Goal: Check status: Check status

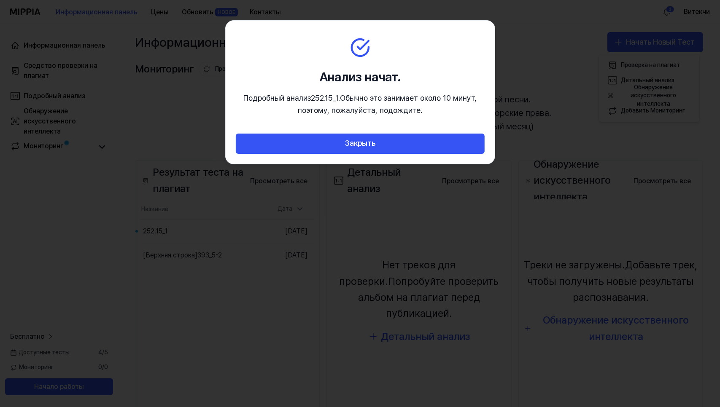
drag, startPoint x: 398, startPoint y: 26, endPoint x: 369, endPoint y: 30, distance: 28.5
click at [369, 30] on section "Анализ начат. Подробный анализ 252.15_1 . Обычно это занимает около 10 минут, п…" at bounding box center [360, 77] width 269 height 113
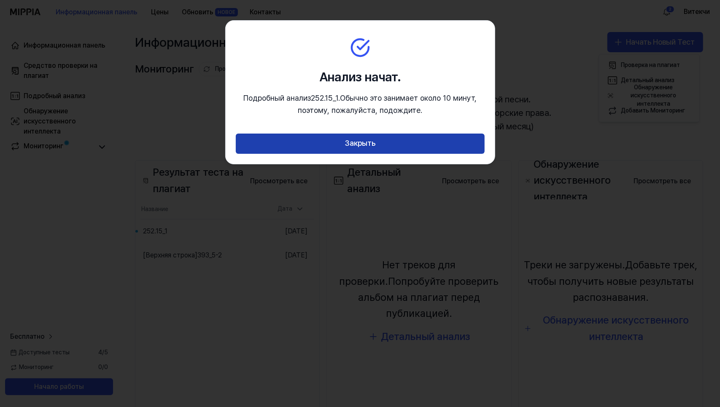
click at [379, 141] on button "Закрыть" at bounding box center [360, 144] width 249 height 20
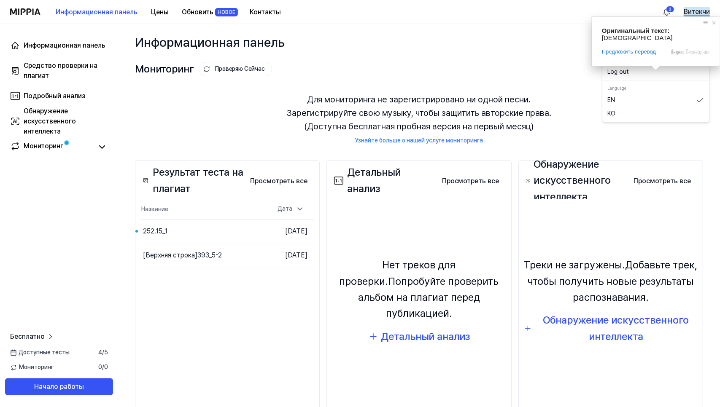
click at [698, 10] on ya-tr-span "Витекчи" at bounding box center [697, 12] width 26 height 10
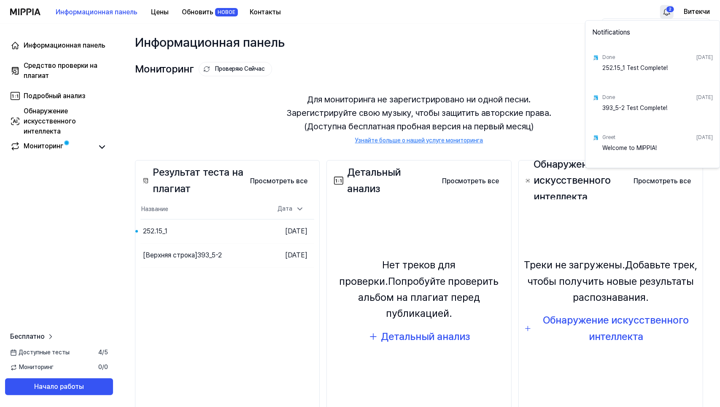
click at [667, 16] on html "Информационная панель Цены Обновить НОВОЕ Контакты 2 Витекчи Информационная пан…" at bounding box center [360, 203] width 720 height 407
click at [101, 147] on html "Информационная панель Цены Обновить НОВОЕ Контакты Витекчи Информационная панел…" at bounding box center [360, 203] width 720 height 407
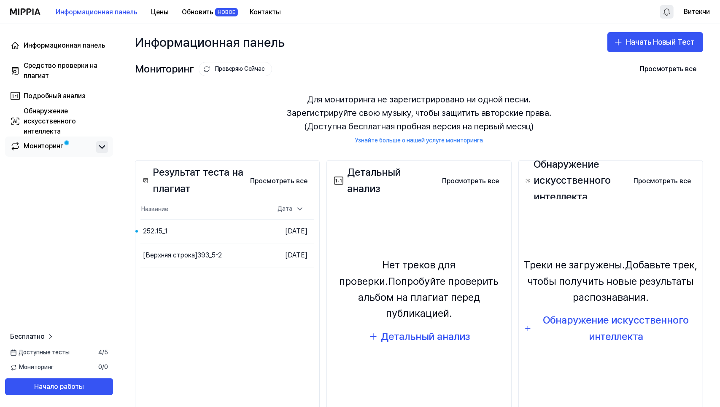
click at [101, 146] on icon at bounding box center [102, 147] width 10 height 10
click at [101, 147] on icon at bounding box center [102, 147] width 10 height 10
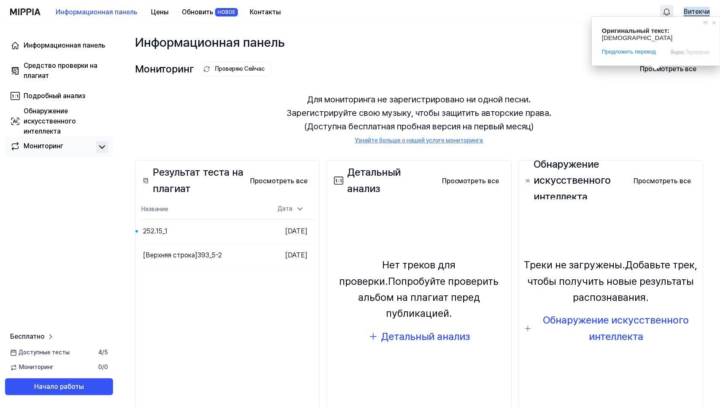
click at [692, 13] on ya-tr-span "Витекчи" at bounding box center [697, 12] width 26 height 10
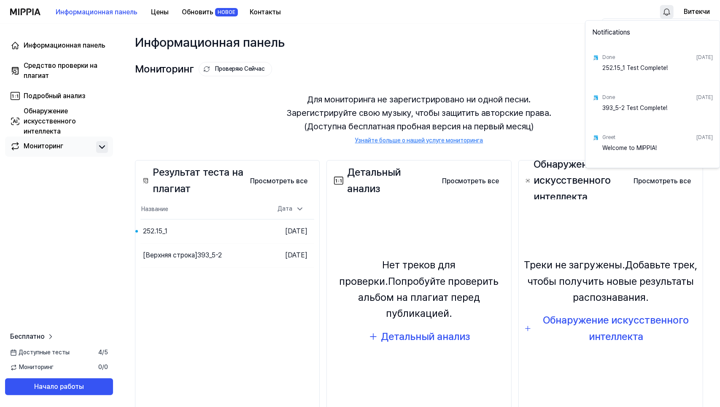
click at [670, 13] on html "Информационная панель Цены Обновить НОВОЕ Контакты Витекчи Информационная панел…" at bounding box center [360, 203] width 720 height 407
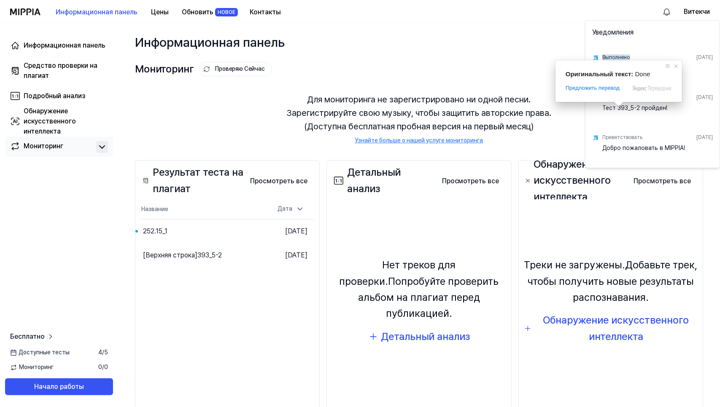
click at [622, 56] on ya-tr-span "Выполнено" at bounding box center [615, 57] width 27 height 6
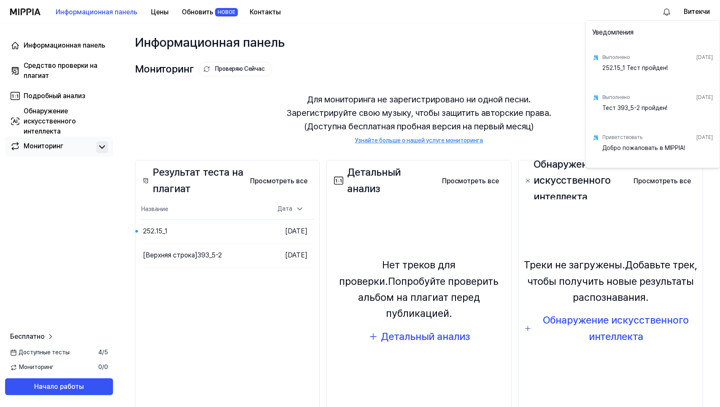
click at [696, 57] on ya-tr-span "[DATE]" at bounding box center [704, 57] width 16 height 6
click at [650, 65] on ya-tr-span "252.15_1 Тест пройден!" at bounding box center [634, 68] width 65 height 7
click at [642, 68] on ya-tr-span "252.15_1 Тест пройден!" at bounding box center [634, 68] width 65 height 7
click at [604, 71] on ya-tr-span "252.15_1 Тест пройден!" at bounding box center [634, 68] width 65 height 7
click at [465, 75] on html "Информационная панель Цены Обновить НОВОЕ Контакты Витекчи Информационная панел…" at bounding box center [360, 203] width 720 height 407
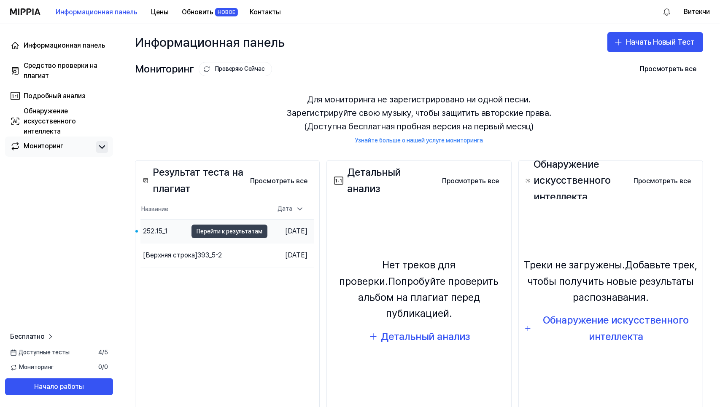
click at [207, 231] on body "Информационная панель Цены Обновить НОВОЕ Контакты Витекчи Информационная панел…" at bounding box center [360, 203] width 720 height 407
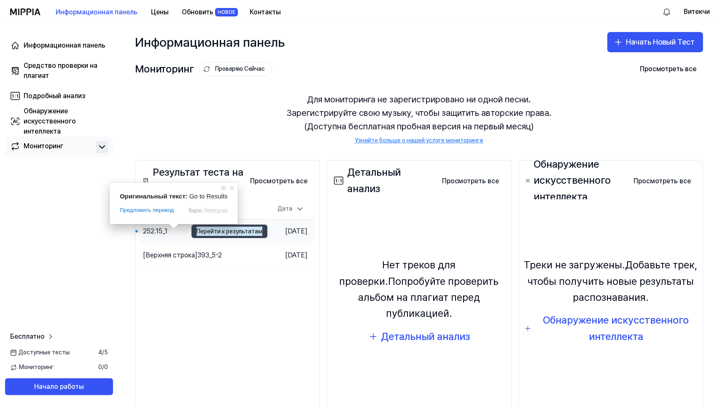
click at [174, 229] on span at bounding box center [173, 226] width 11 height 5
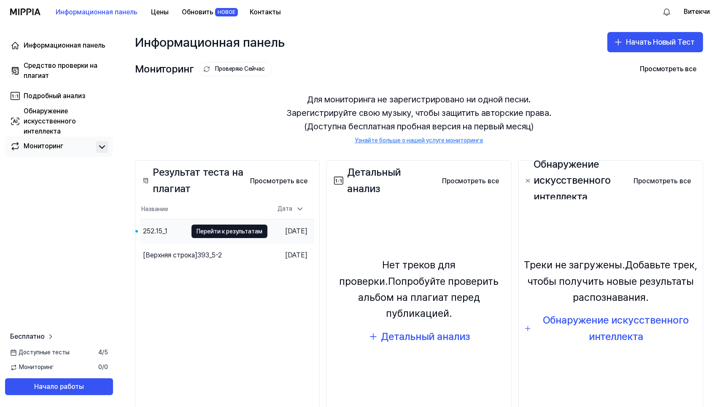
click at [154, 226] on div "252.15_1" at bounding box center [155, 231] width 24 height 10
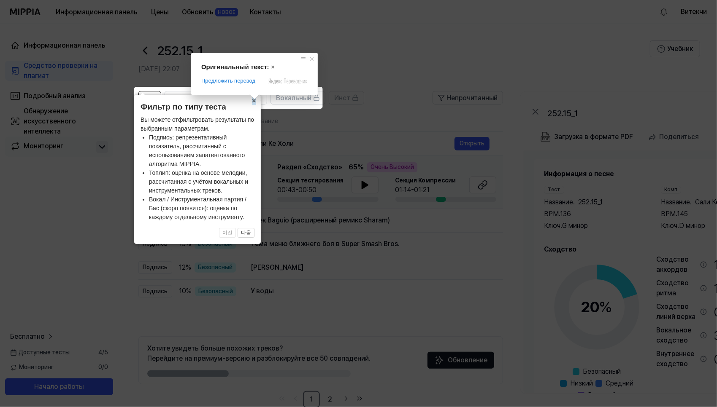
click at [254, 105] on ya-tr-span "×" at bounding box center [254, 101] width 5 height 8
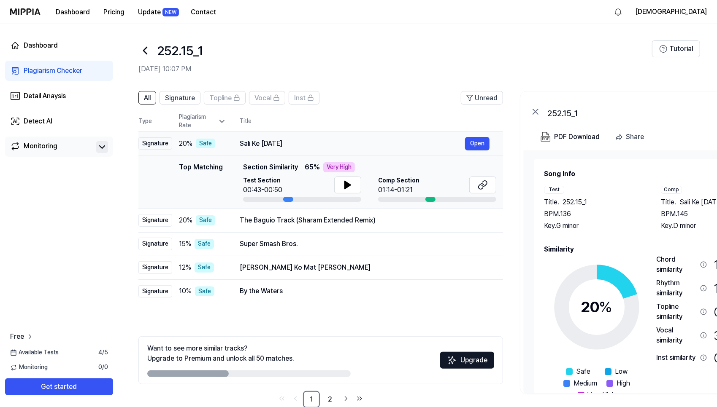
drag, startPoint x: 241, startPoint y: 144, endPoint x: 274, endPoint y: 140, distance: 33.1
click at [274, 140] on div "Sali Ke [DATE]" at bounding box center [352, 144] width 225 height 10
drag, startPoint x: 240, startPoint y: 143, endPoint x: 289, endPoint y: 142, distance: 48.5
click at [289, 142] on div "Sali Ke [DATE]" at bounding box center [352, 144] width 225 height 10
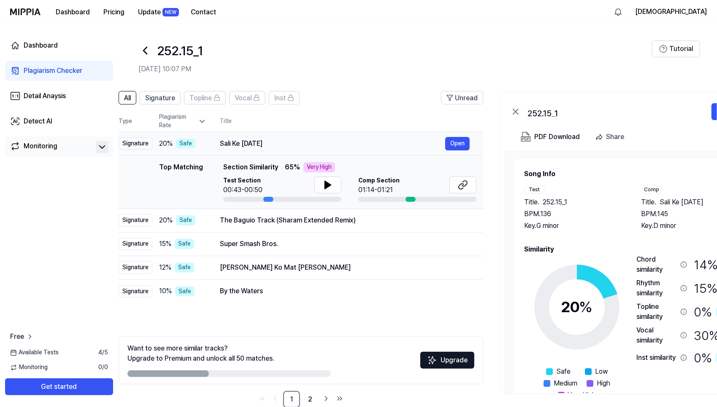
scroll to position [0, 8]
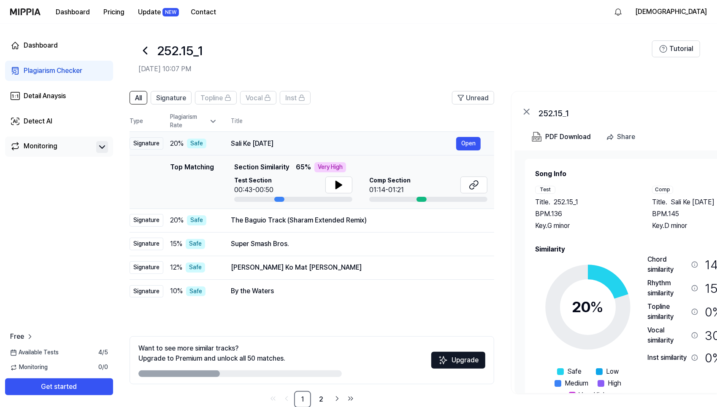
drag, startPoint x: 274, startPoint y: 143, endPoint x: 265, endPoint y: 143, distance: 8.4
click at [265, 143] on div "Sali Ke [DATE]" at bounding box center [343, 144] width 225 height 10
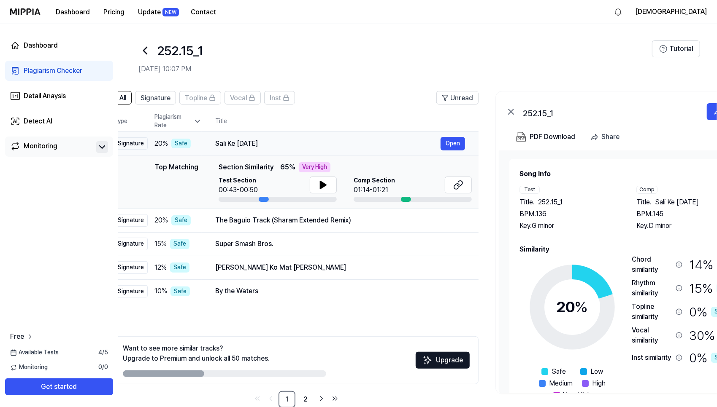
drag, startPoint x: 264, startPoint y: 143, endPoint x: 248, endPoint y: 143, distance: 16.0
click at [248, 143] on ya-tr-span "Sali Ke [DATE]" at bounding box center [236, 144] width 43 height 8
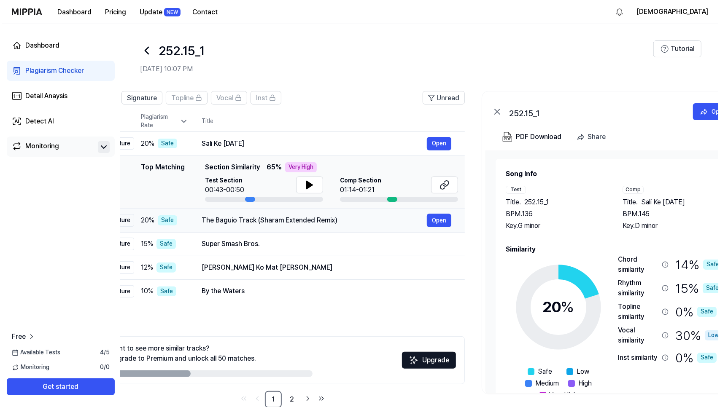
scroll to position [0, 38]
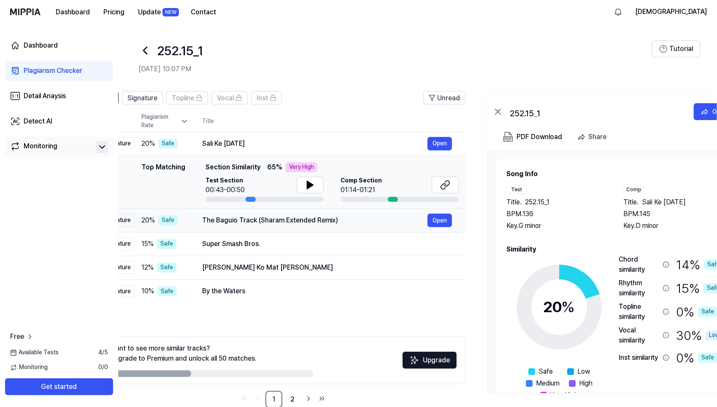
drag, startPoint x: 263, startPoint y: 221, endPoint x: 250, endPoint y: 221, distance: 13.1
click at [250, 221] on ya-tr-span "The Baguio Track (Sharam Extended Remix)" at bounding box center [270, 220] width 136 height 8
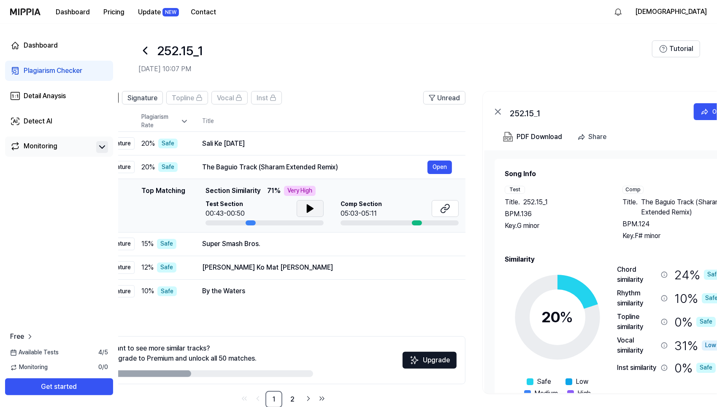
click at [314, 209] on icon at bounding box center [310, 209] width 10 height 10
click at [311, 209] on icon at bounding box center [312, 208] width 2 height 7
click at [444, 166] on ya-tr-span "Open" at bounding box center [439, 166] width 14 height 9
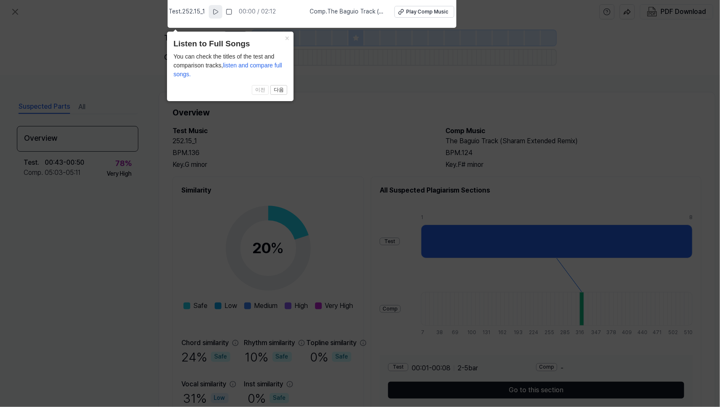
click at [216, 13] on icon at bounding box center [215, 11] width 5 height 5
click at [216, 13] on icon at bounding box center [216, 11] width 7 height 7
click at [287, 37] on button "×" at bounding box center [286, 38] width 13 height 12
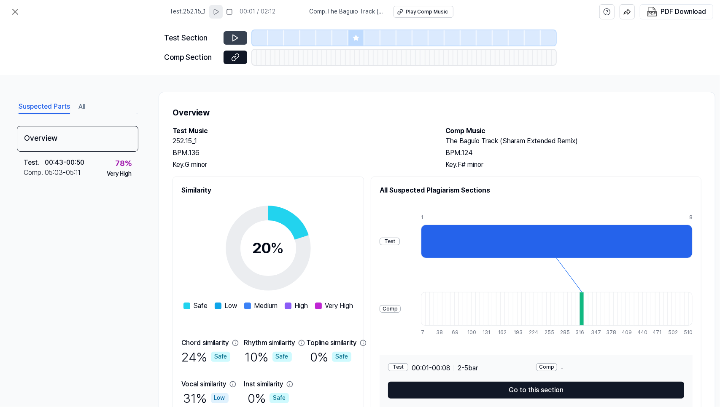
click at [230, 37] on button at bounding box center [236, 37] width 24 height 13
click at [233, 36] on icon at bounding box center [235, 38] width 5 height 6
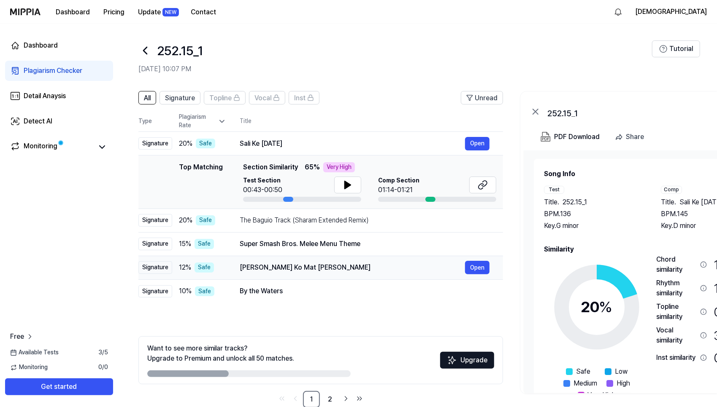
drag, startPoint x: 240, startPoint y: 268, endPoint x: 301, endPoint y: 268, distance: 61.6
click at [301, 268] on div "[PERSON_NAME] Ko Mat [PERSON_NAME]" at bounding box center [352, 268] width 225 height 10
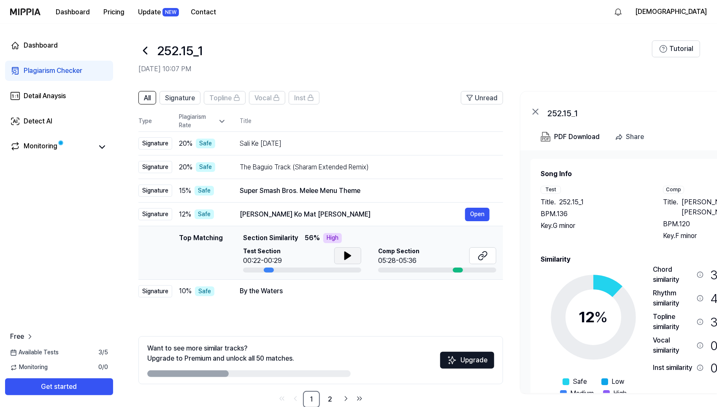
click at [349, 255] on icon at bounding box center [348, 256] width 6 height 8
click at [349, 255] on icon at bounding box center [349, 256] width 2 height 7
click at [436, 189] on div "Super Smash Bros. Melee Menu Theme" at bounding box center [352, 191] width 225 height 10
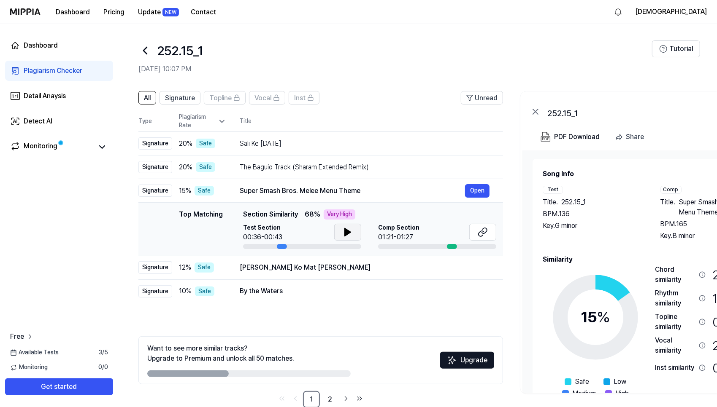
click at [351, 235] on icon at bounding box center [347, 232] width 10 height 10
click at [450, 246] on div at bounding box center [452, 246] width 10 height 5
click at [447, 231] on div "Comp Section 01:21-01:27" at bounding box center [437, 233] width 118 height 19
click at [486, 231] on icon at bounding box center [484, 230] width 5 height 5
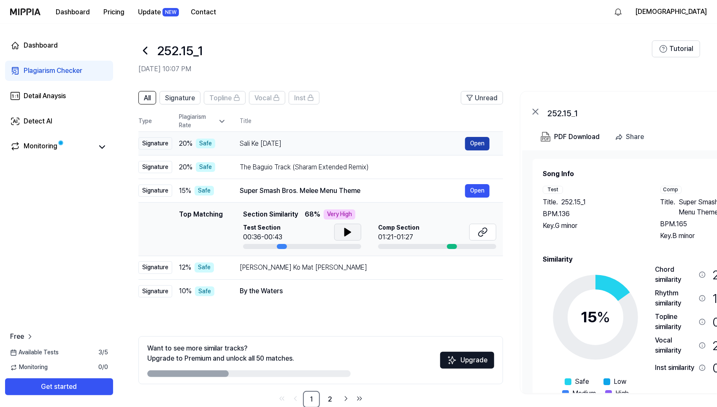
click at [481, 144] on button "Open" at bounding box center [477, 143] width 24 height 13
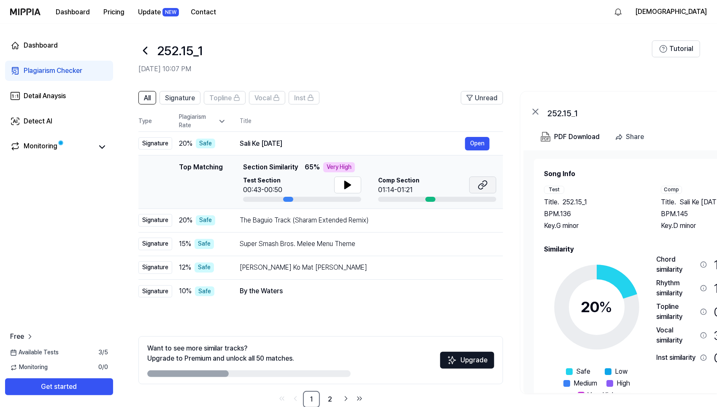
click at [482, 188] on icon at bounding box center [482, 185] width 10 height 10
click at [380, 219] on div "The Baguio Track (Sharam Extended Remix)" at bounding box center [352, 221] width 225 height 10
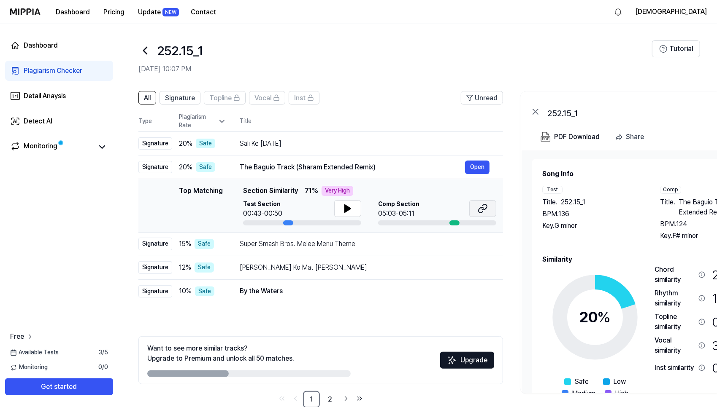
click at [480, 208] on icon at bounding box center [480, 210] width 5 height 5
click at [420, 247] on div "Super Smash Bros. Melee Menu Theme" at bounding box center [352, 244] width 225 height 10
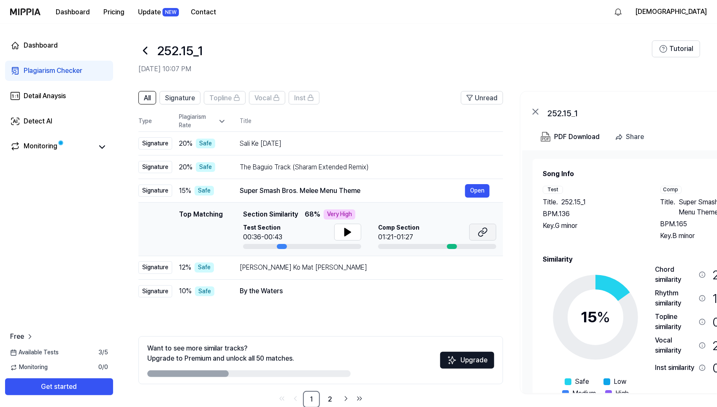
click at [483, 229] on icon at bounding box center [482, 232] width 10 height 10
click at [399, 263] on div "[PERSON_NAME] Ko Mat [PERSON_NAME]" at bounding box center [352, 268] width 225 height 10
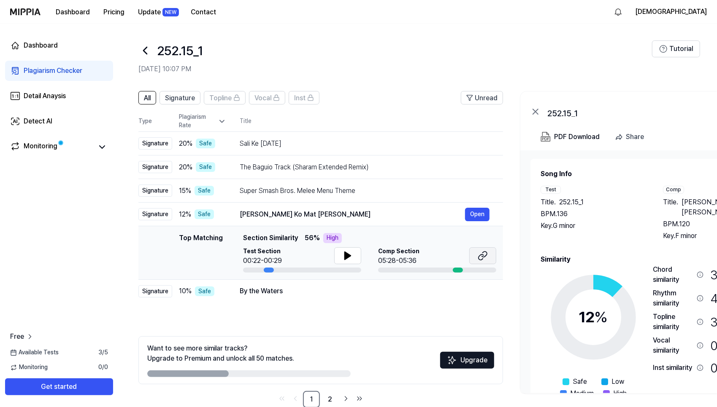
click at [479, 255] on icon at bounding box center [482, 256] width 10 height 10
click at [310, 293] on div "By the Waters" at bounding box center [352, 291] width 225 height 10
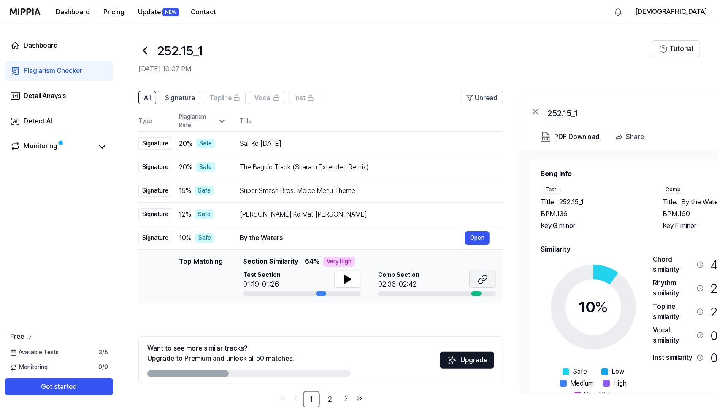
click at [476, 279] on button at bounding box center [482, 279] width 27 height 17
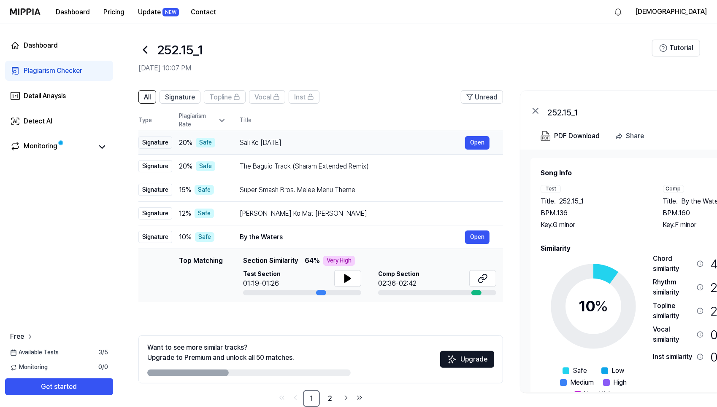
scroll to position [18, 0]
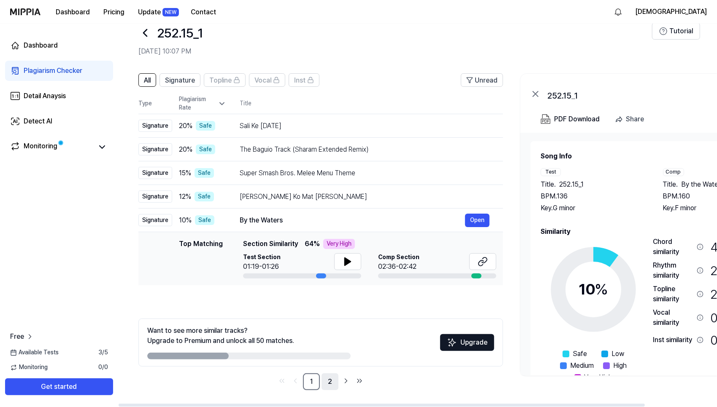
click at [328, 383] on link "2" at bounding box center [329, 382] width 17 height 17
